Goal: Task Accomplishment & Management: Manage account settings

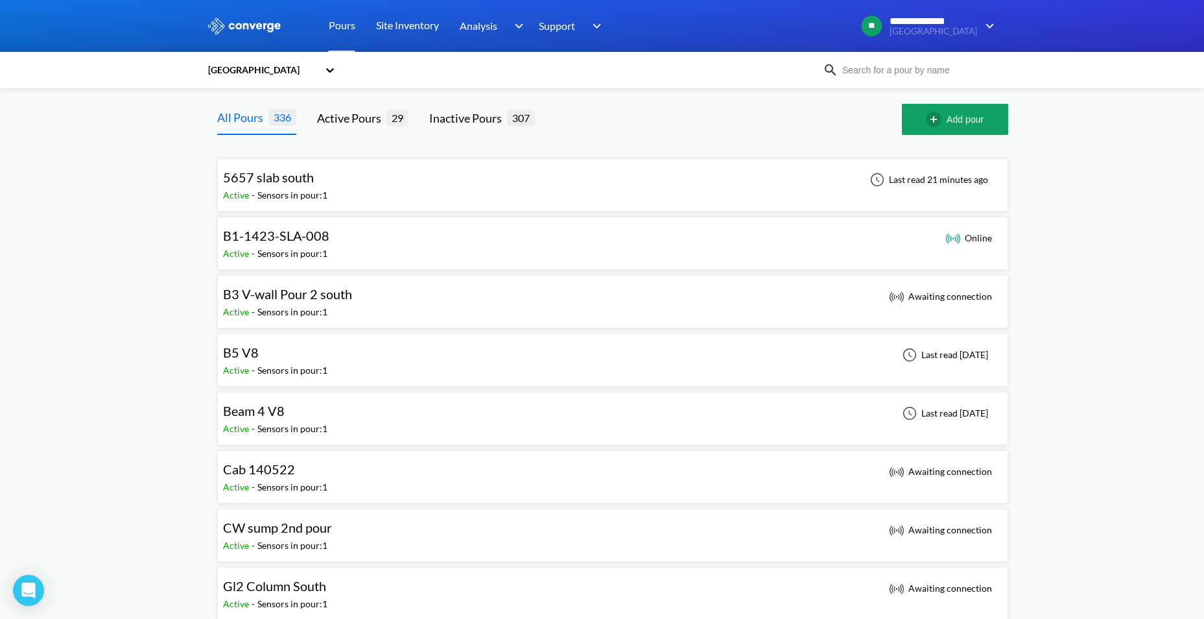
click at [235, 22] on img at bounding box center [244, 26] width 75 height 17
click at [1023, 36] on div at bounding box center [602, 26] width 1204 height 52
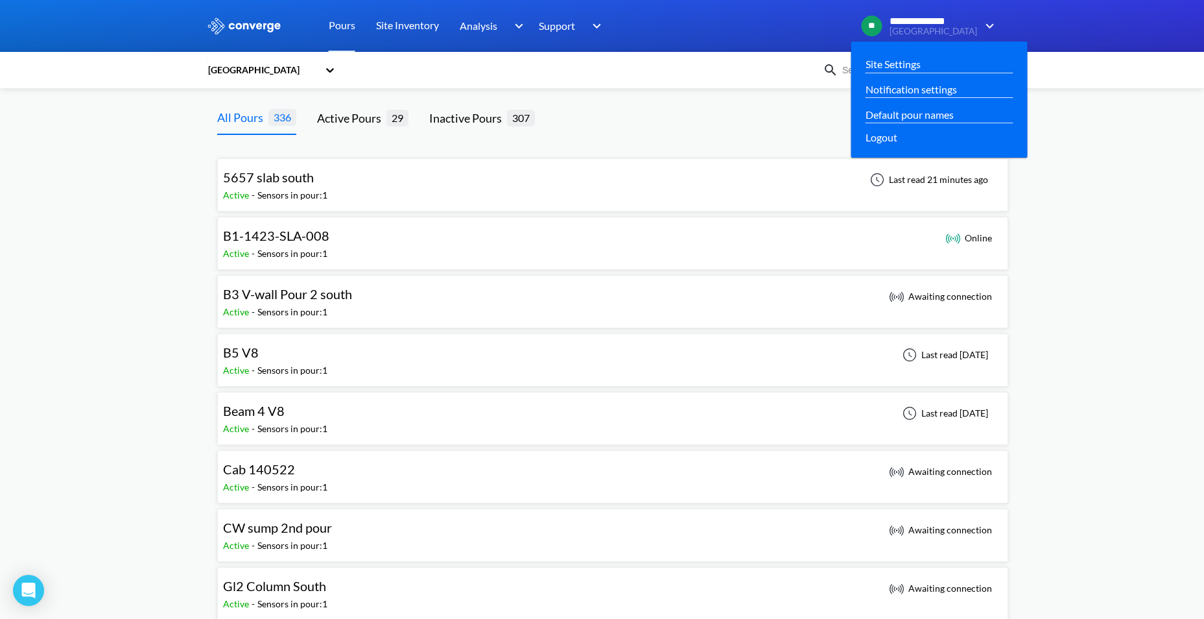
click at [985, 18] on img at bounding box center [987, 26] width 21 height 16
click at [970, 30] on span "[GEOGRAPHIC_DATA]" at bounding box center [934, 32] width 88 height 10
click at [944, 51] on div "Site Settings Notification settings Default pour names Logout" at bounding box center [940, 100] width 176 height 116
click at [921, 64] on link "Site Settings" at bounding box center [893, 64] width 55 height 16
